Goal: Task Accomplishment & Management: Manage account settings

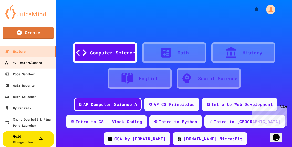
click at [3, 62] on link "My Teams/Classes" at bounding box center [28, 63] width 58 height 12
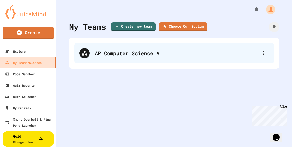
click at [122, 55] on div "AP Computer Science A" at bounding box center [177, 53] width 164 height 8
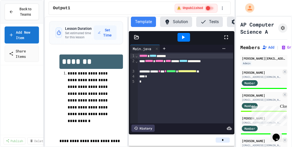
scroll to position [377, 0]
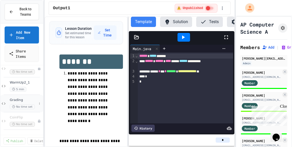
click at [22, 101] on span "Grading" at bounding box center [23, 100] width 27 height 4
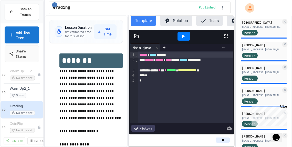
scroll to position [295, 0]
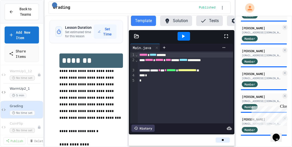
click at [284, 108] on div "Close" at bounding box center [283, 107] width 6 height 6
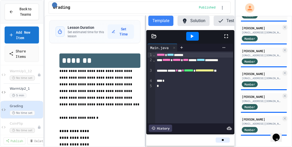
click at [146, 75] on div "**********" at bounding box center [140, 80] width 190 height 131
